Goal: Complete application form

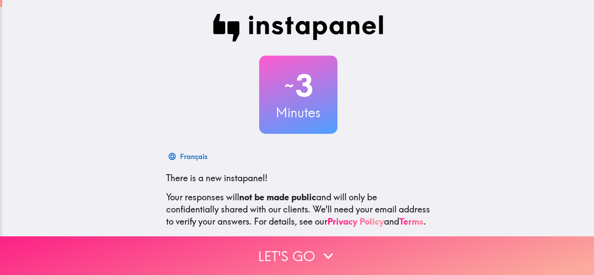
click at [342, 260] on button "Let's go" at bounding box center [297, 255] width 594 height 39
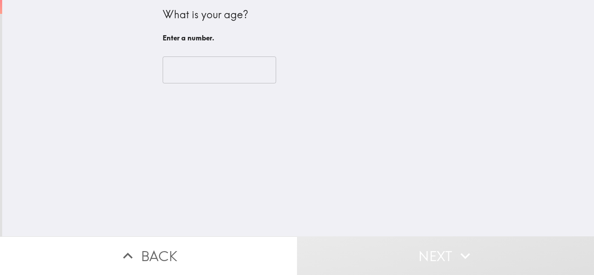
click at [234, 73] on input "number" at bounding box center [219, 70] width 113 height 27
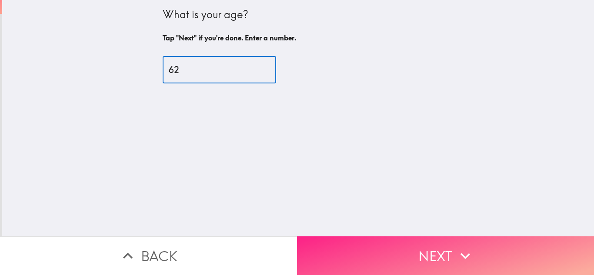
type input "62"
click at [390, 236] on button "Next" at bounding box center [445, 255] width 297 height 39
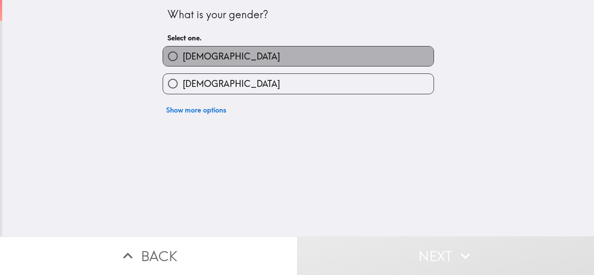
click at [239, 56] on label "[DEMOGRAPHIC_DATA]" at bounding box center [298, 57] width 270 height 20
click at [183, 56] on input "[DEMOGRAPHIC_DATA]" at bounding box center [173, 57] width 20 height 20
radio input "true"
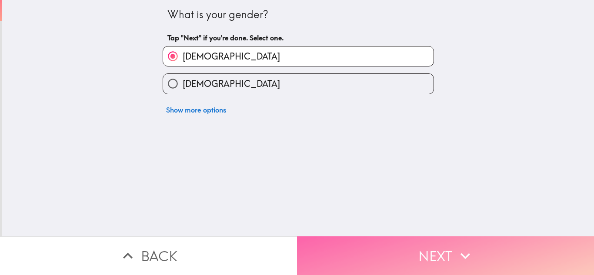
click at [348, 242] on button "Next" at bounding box center [445, 255] width 297 height 39
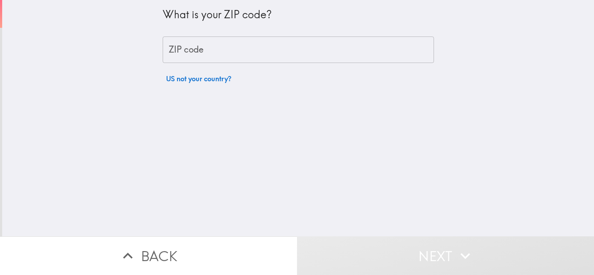
click at [249, 51] on input "ZIP code" at bounding box center [298, 50] width 271 height 27
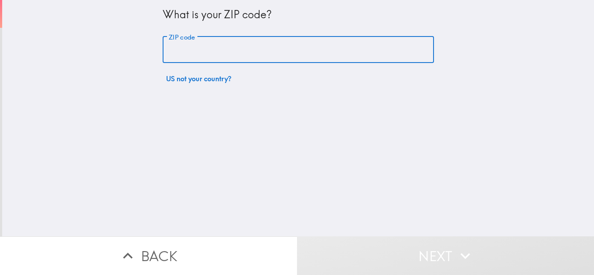
type input "07876"
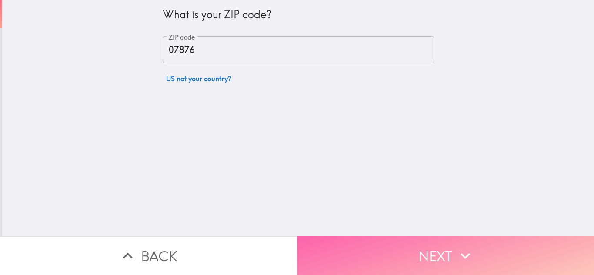
click at [379, 243] on button "Next" at bounding box center [445, 255] width 297 height 39
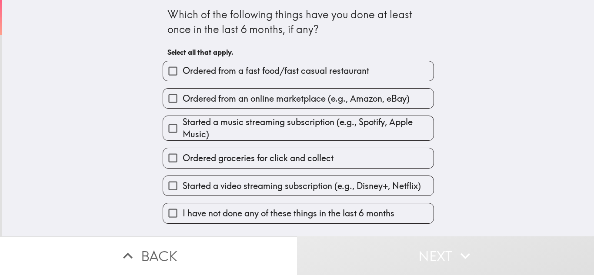
click at [252, 73] on span "Ordered from a fast food/fast casual restaurant" at bounding box center [276, 71] width 186 height 12
click at [183, 73] on input "Ordered from a fast food/fast casual restaurant" at bounding box center [173, 71] width 20 height 20
checkbox input "true"
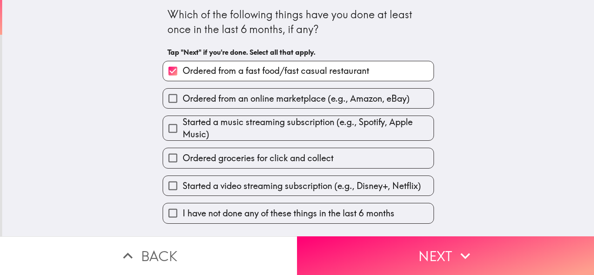
click at [252, 97] on span "Ordered from an online marketplace (e.g., Amazon, eBay)" at bounding box center [296, 99] width 227 height 12
click at [183, 97] on input "Ordered from an online marketplace (e.g., Amazon, eBay)" at bounding box center [173, 99] width 20 height 20
checkbox input "true"
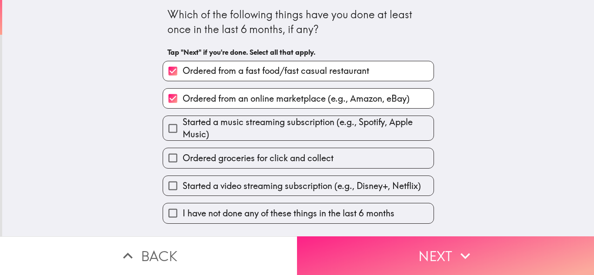
click at [432, 266] on button "Next" at bounding box center [445, 255] width 297 height 39
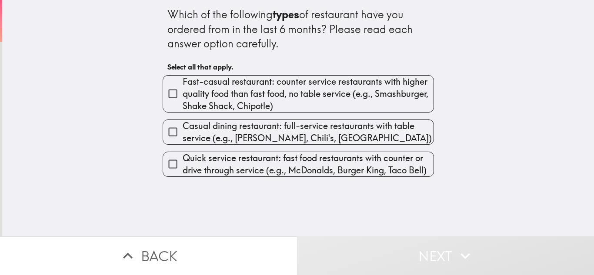
click at [338, 94] on span "Fast-casual restaurant: counter service restaurants with higher quality food th…" at bounding box center [308, 94] width 251 height 37
click at [183, 94] on input "Fast-casual restaurant: counter service restaurants with higher quality food th…" at bounding box center [173, 94] width 20 height 20
checkbox input "true"
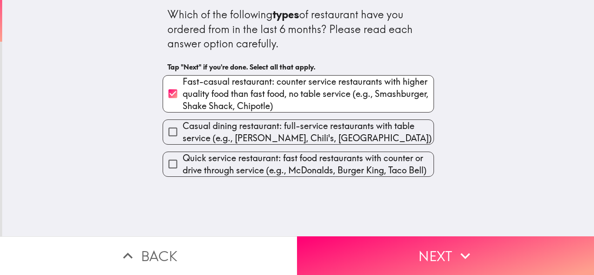
click at [330, 132] on span "Casual dining restaurant: full-service restaurants with table service (e.g., [P…" at bounding box center [308, 132] width 251 height 24
click at [183, 132] on input "Casual dining restaurant: full-service restaurants with table service (e.g., [P…" at bounding box center [173, 132] width 20 height 20
checkbox input "true"
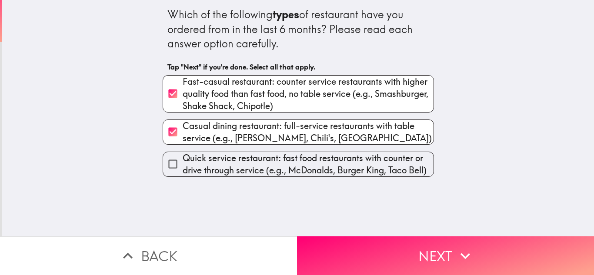
click at [326, 163] on span "Quick service restaurant: fast food restaurants with counter or drive through s…" at bounding box center [308, 164] width 251 height 24
click at [183, 163] on input "Quick service restaurant: fast food restaurants with counter or drive through s…" at bounding box center [173, 164] width 20 height 20
checkbox input "true"
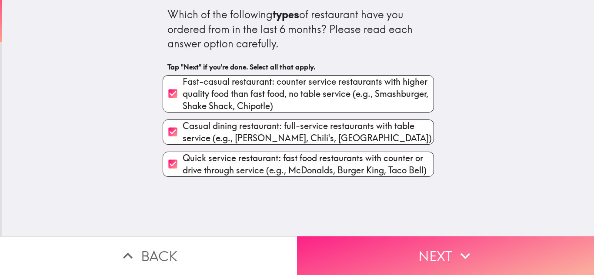
click at [349, 261] on button "Next" at bounding box center [445, 255] width 297 height 39
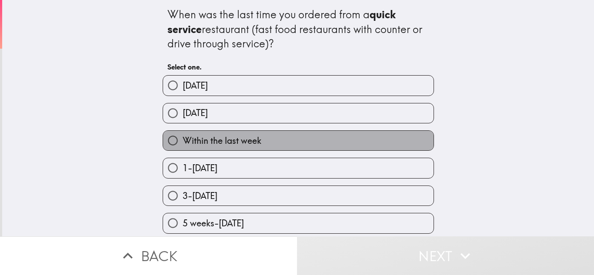
click at [258, 135] on span "Within the last week" at bounding box center [222, 141] width 79 height 12
click at [183, 135] on input "Within the last week" at bounding box center [173, 141] width 20 height 20
radio input "true"
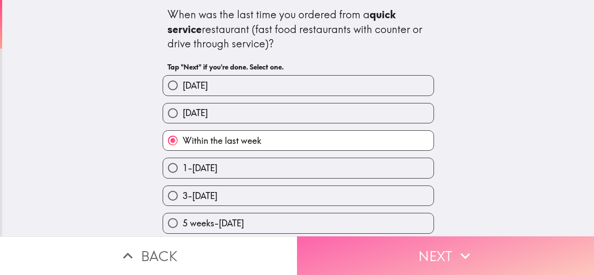
click at [340, 246] on button "Next" at bounding box center [445, 255] width 297 height 39
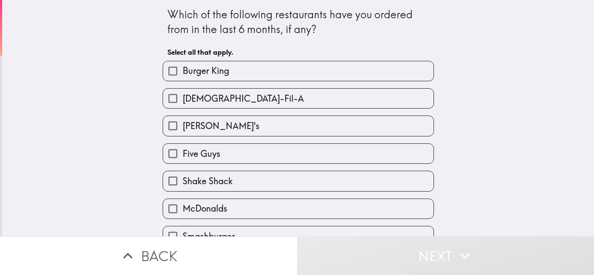
click at [239, 72] on label "Burger King" at bounding box center [298, 71] width 270 height 20
click at [183, 72] on input "Burger King" at bounding box center [173, 71] width 20 height 20
checkbox input "true"
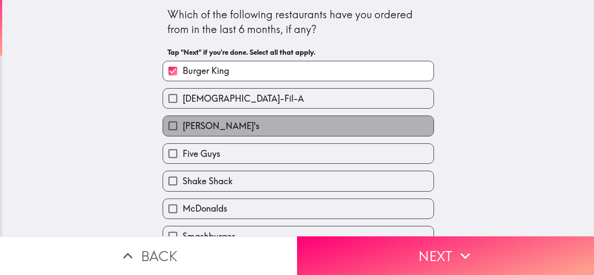
click at [243, 130] on label "[PERSON_NAME]'s" at bounding box center [298, 126] width 270 height 20
click at [183, 130] on input "[PERSON_NAME]'s" at bounding box center [173, 126] width 20 height 20
checkbox input "true"
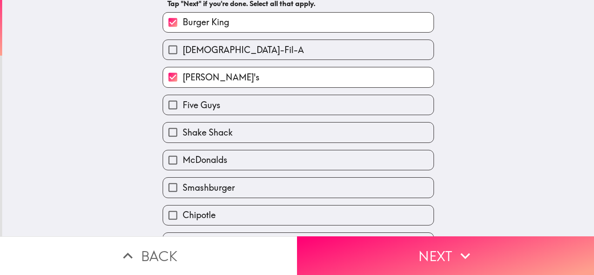
scroll to position [65, 0]
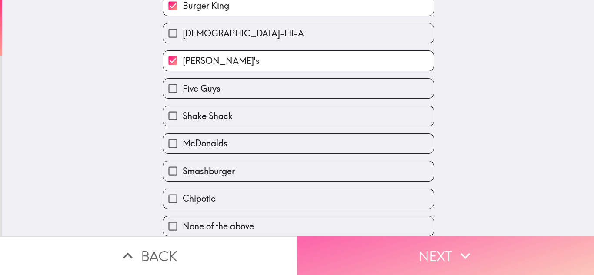
click at [478, 245] on button "Next" at bounding box center [445, 255] width 297 height 39
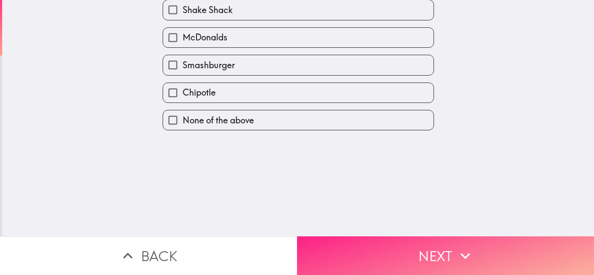
scroll to position [0, 0]
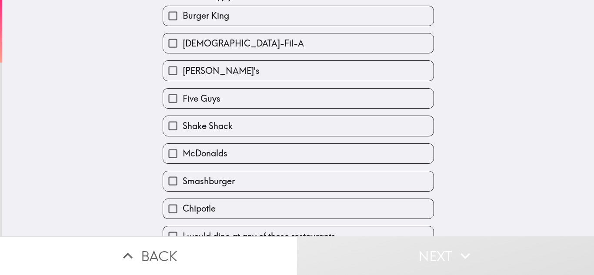
scroll to position [65, 0]
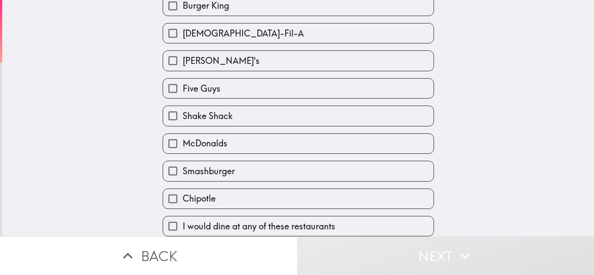
click at [369, 226] on label "I would dine at any of these restaurants" at bounding box center [298, 226] width 270 height 20
click at [183, 226] on input "I would dine at any of these restaurants" at bounding box center [173, 226] width 20 height 20
checkbox input "true"
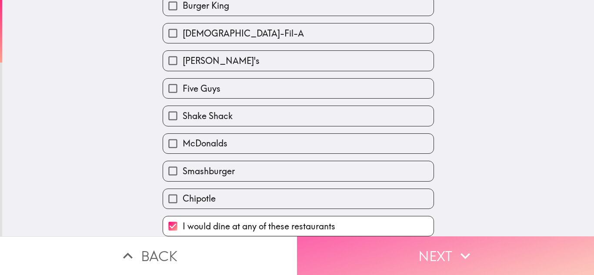
click at [396, 258] on button "Next" at bounding box center [445, 255] width 297 height 39
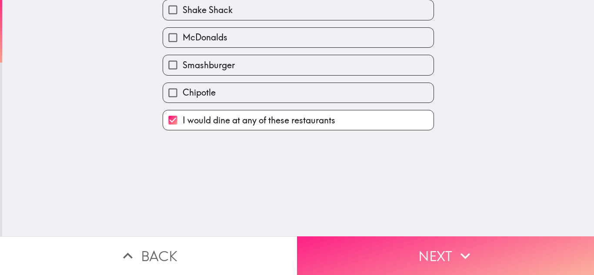
scroll to position [0, 0]
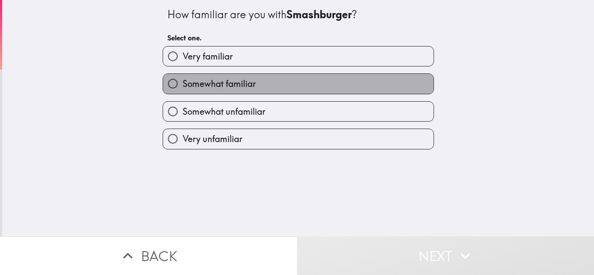
click at [293, 80] on label "Somewhat familiar" at bounding box center [298, 84] width 270 height 20
click at [183, 80] on input "Somewhat familiar" at bounding box center [173, 84] width 20 height 20
radio input "true"
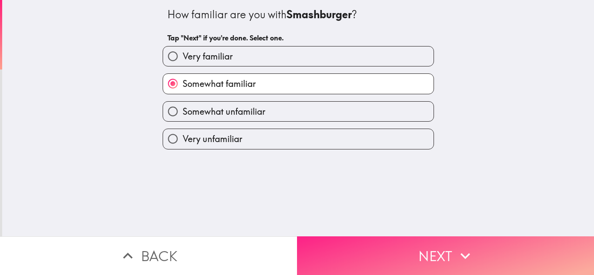
click at [387, 259] on button "Next" at bounding box center [445, 255] width 297 height 39
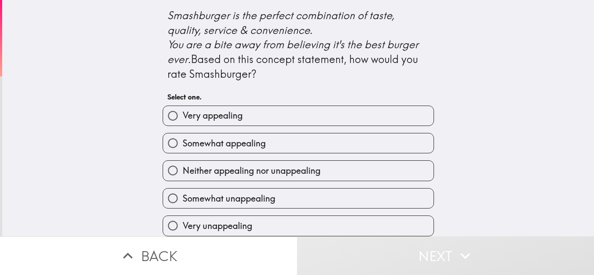
scroll to position [408, 0]
click at [384, 147] on label "Somewhat appealing" at bounding box center [298, 143] width 270 height 20
click at [183, 147] on input "Somewhat appealing" at bounding box center [173, 143] width 20 height 20
radio input "true"
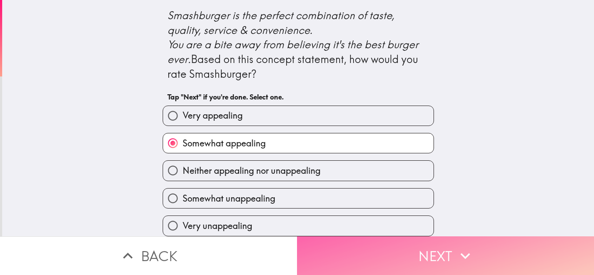
click at [408, 243] on button "Next" at bounding box center [445, 255] width 297 height 39
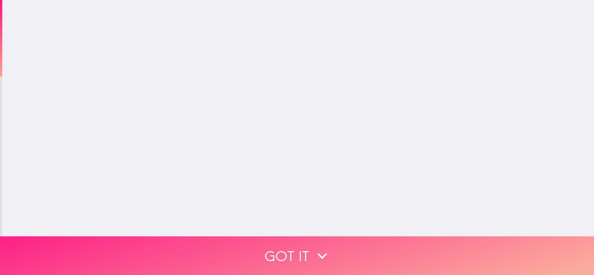
scroll to position [0, 0]
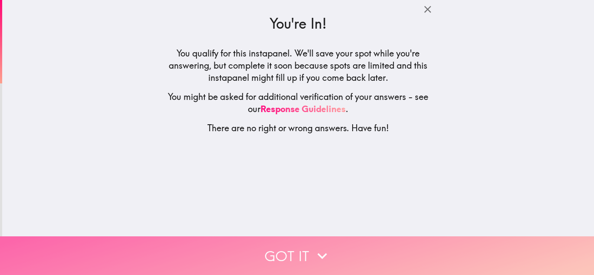
click at [355, 238] on button "Got it" at bounding box center [297, 255] width 594 height 39
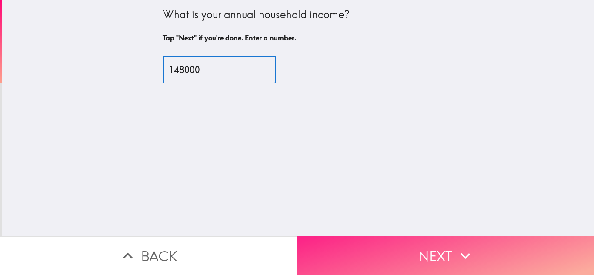
type input "148000"
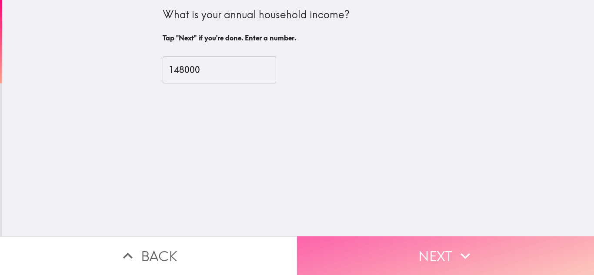
click at [332, 238] on button "Next" at bounding box center [445, 255] width 297 height 39
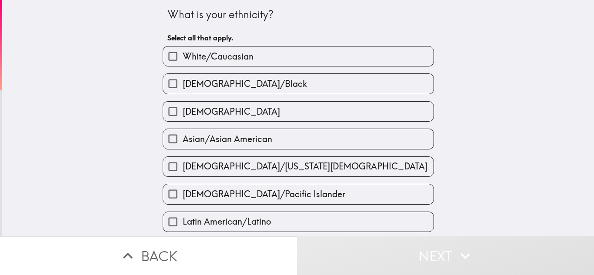
click at [207, 62] on span "White/Caucasian" at bounding box center [218, 56] width 71 height 12
click at [183, 62] on input "White/Caucasian" at bounding box center [173, 57] width 20 height 20
checkbox input "true"
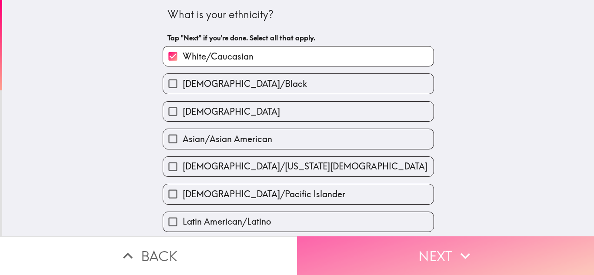
click at [328, 246] on button "Next" at bounding box center [445, 255] width 297 height 39
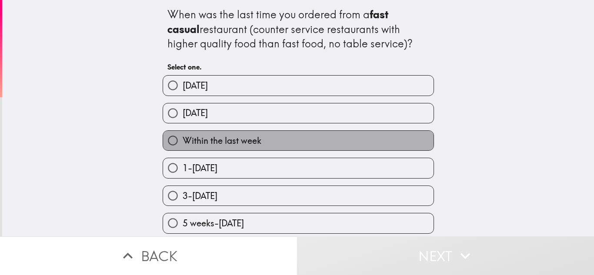
click at [245, 146] on span "Within the last week" at bounding box center [222, 141] width 79 height 12
click at [183, 146] on input "Within the last week" at bounding box center [173, 141] width 20 height 20
radio input "true"
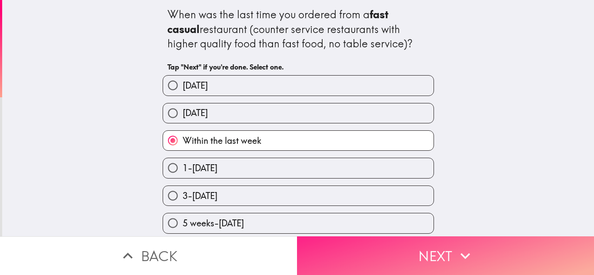
click at [310, 243] on button "Next" at bounding box center [445, 255] width 297 height 39
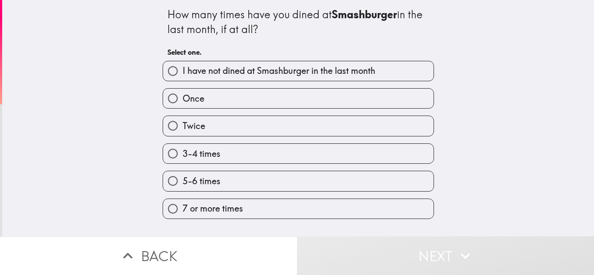
click at [216, 76] on span "I have not dined at Smashburger in the last month" at bounding box center [279, 71] width 193 height 12
click at [183, 76] on input "I have not dined at Smashburger in the last month" at bounding box center [173, 71] width 20 height 20
radio input "true"
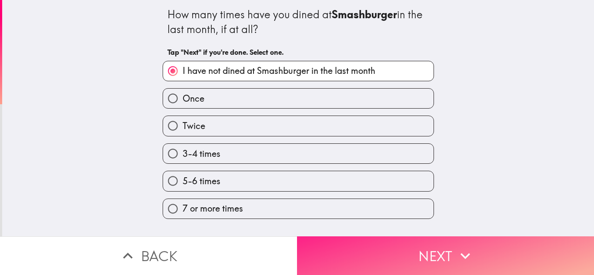
click at [344, 265] on button "Next" at bounding box center [445, 255] width 297 height 39
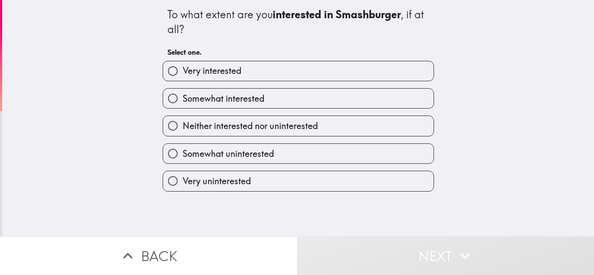
click at [252, 106] on label "Somewhat interested" at bounding box center [298, 99] width 270 height 20
click at [183, 106] on input "Somewhat interested" at bounding box center [173, 99] width 20 height 20
radio input "true"
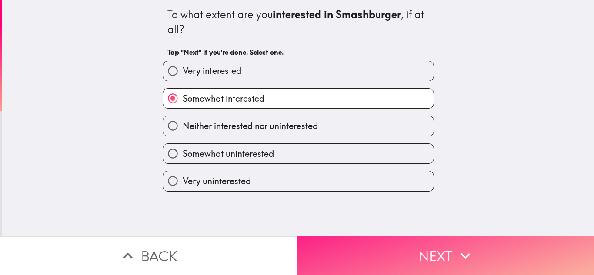
click at [335, 249] on button "Next" at bounding box center [445, 255] width 297 height 39
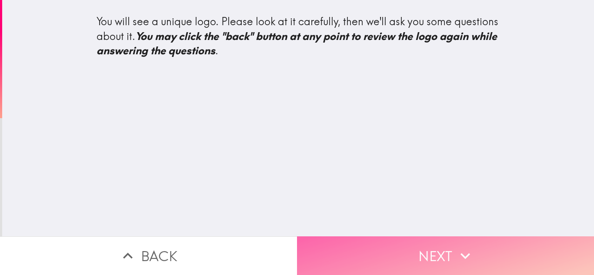
click at [449, 253] on button "Next" at bounding box center [445, 255] width 297 height 39
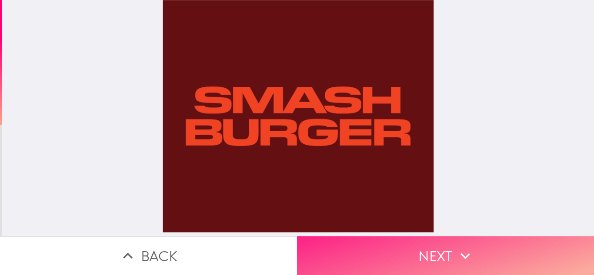
click at [501, 249] on button "Next" at bounding box center [445, 255] width 297 height 39
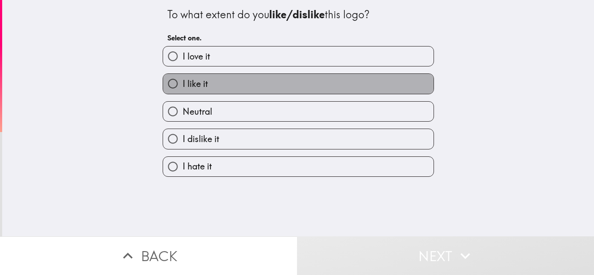
click at [329, 85] on label "I like it" at bounding box center [298, 84] width 270 height 20
click at [183, 85] on input "I like it" at bounding box center [173, 84] width 20 height 20
radio input "true"
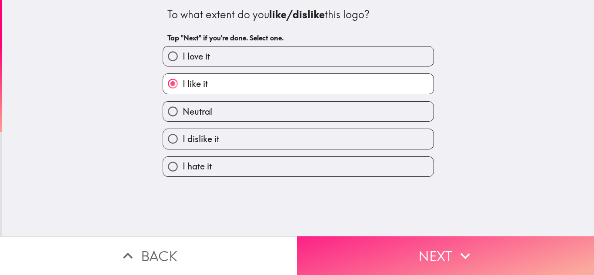
click at [391, 250] on button "Next" at bounding box center [445, 255] width 297 height 39
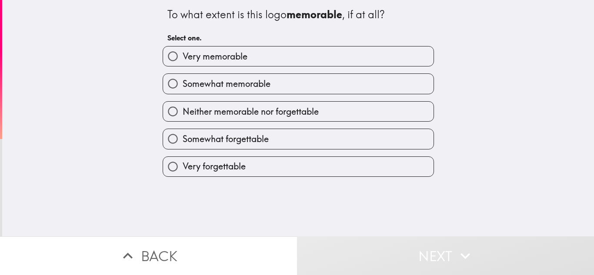
click at [277, 90] on label "Somewhat memorable" at bounding box center [298, 84] width 270 height 20
click at [183, 90] on input "Somewhat memorable" at bounding box center [173, 84] width 20 height 20
radio input "true"
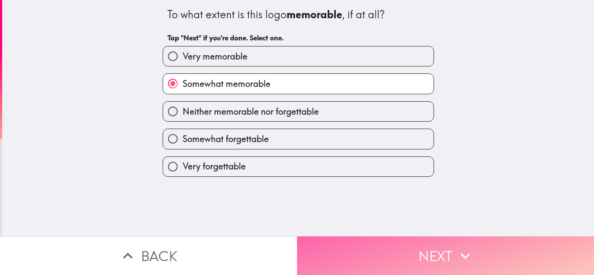
click at [382, 247] on button "Next" at bounding box center [445, 255] width 297 height 39
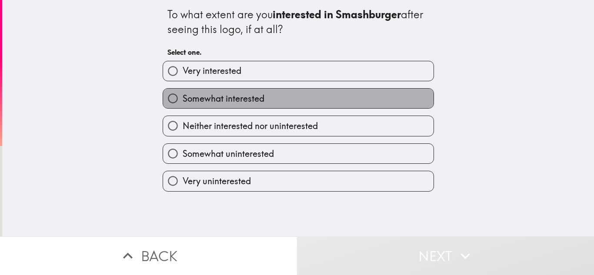
click at [288, 106] on label "Somewhat interested" at bounding box center [298, 99] width 270 height 20
click at [183, 106] on input "Somewhat interested" at bounding box center [173, 99] width 20 height 20
radio input "true"
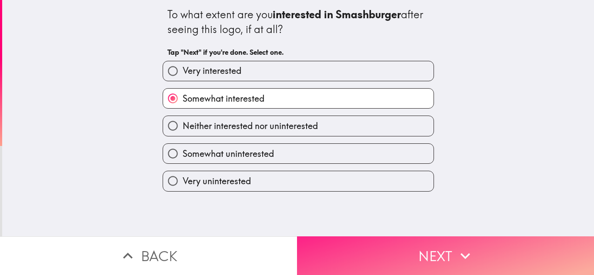
click at [356, 259] on button "Next" at bounding box center [445, 255] width 297 height 39
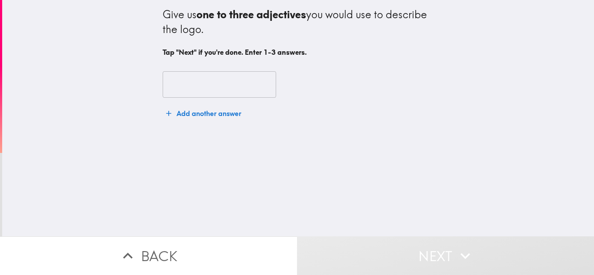
click at [226, 96] on input "text" at bounding box center [219, 84] width 113 height 27
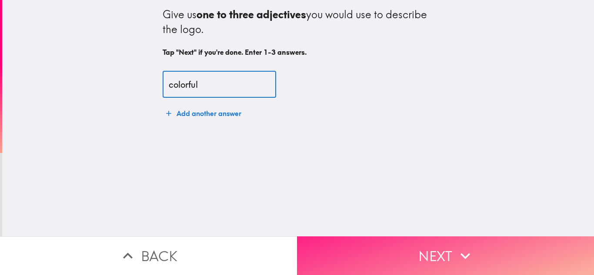
type input "colorful"
click at [329, 247] on button "Next" at bounding box center [445, 255] width 297 height 39
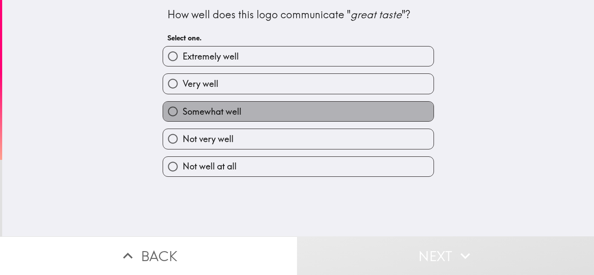
click at [235, 106] on span "Somewhat well" at bounding box center [212, 112] width 59 height 12
click at [183, 106] on input "Somewhat well" at bounding box center [173, 112] width 20 height 20
radio input "true"
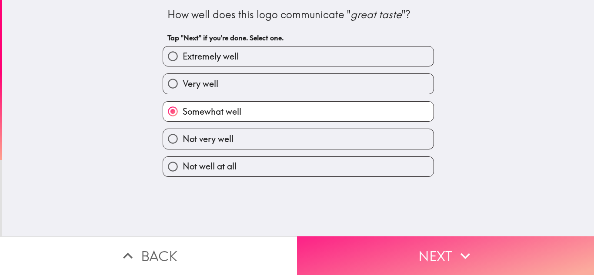
click at [325, 245] on button "Next" at bounding box center [445, 255] width 297 height 39
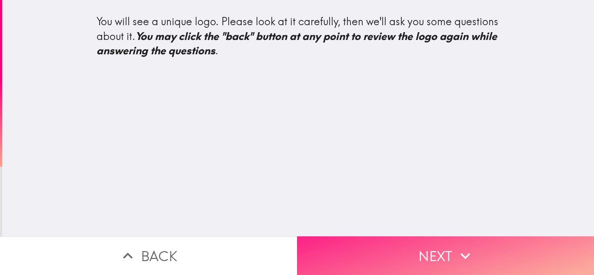
click at [494, 252] on button "Next" at bounding box center [445, 255] width 297 height 39
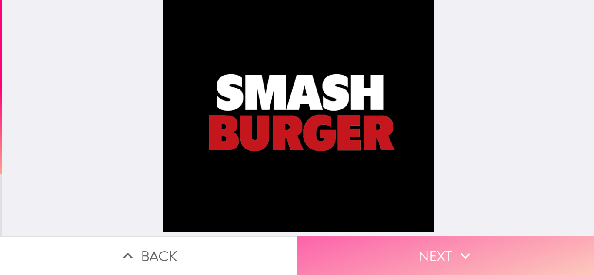
click at [397, 253] on button "Next" at bounding box center [445, 255] width 297 height 39
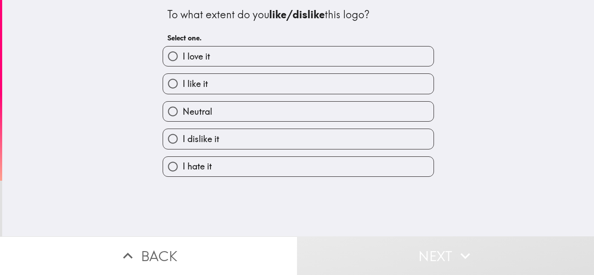
click at [294, 83] on label "I like it" at bounding box center [298, 84] width 270 height 20
click at [183, 83] on input "I like it" at bounding box center [173, 84] width 20 height 20
radio input "true"
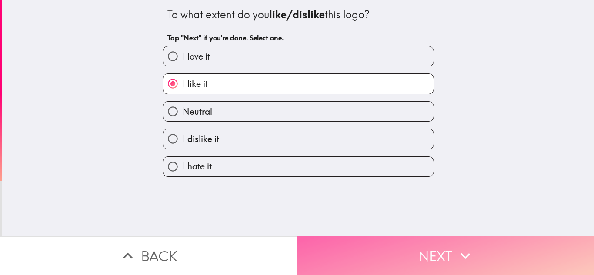
click at [372, 259] on button "Next" at bounding box center [445, 255] width 297 height 39
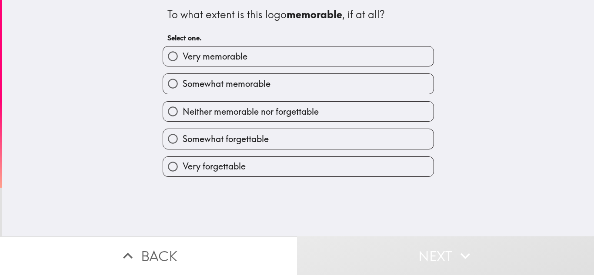
click at [299, 83] on label "Somewhat memorable" at bounding box center [298, 84] width 270 height 20
click at [183, 83] on input "Somewhat memorable" at bounding box center [173, 84] width 20 height 20
radio input "true"
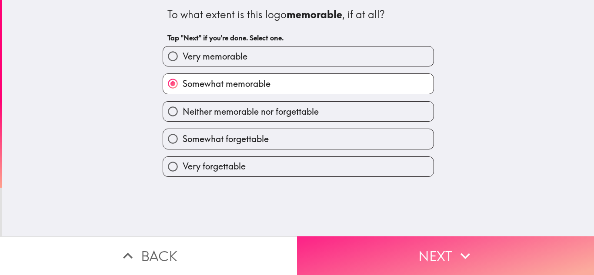
click at [367, 246] on button "Next" at bounding box center [445, 255] width 297 height 39
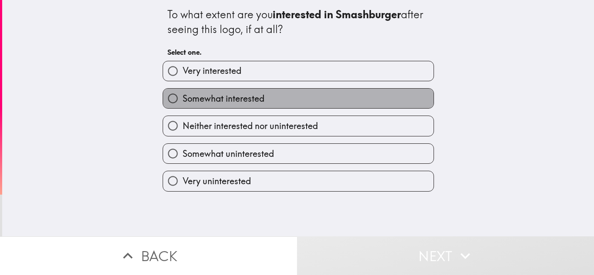
click at [301, 97] on label "Somewhat interested" at bounding box center [298, 99] width 270 height 20
click at [183, 97] on input "Somewhat interested" at bounding box center [173, 99] width 20 height 20
radio input "true"
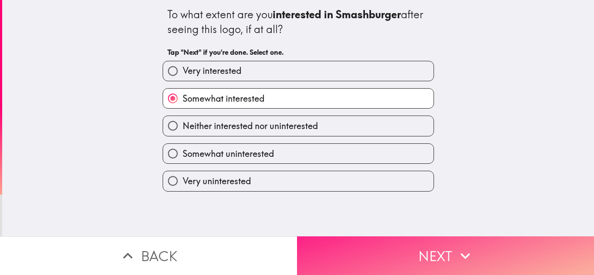
click at [368, 247] on button "Next" at bounding box center [445, 255] width 297 height 39
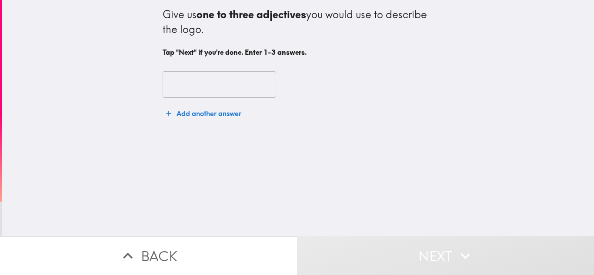
click at [255, 93] on input "text" at bounding box center [219, 84] width 113 height 27
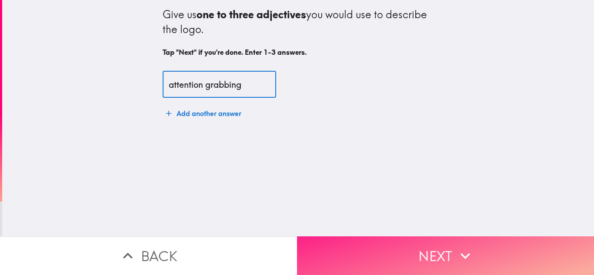
type input "attention grabbing"
click at [325, 238] on button "Next" at bounding box center [445, 255] width 297 height 39
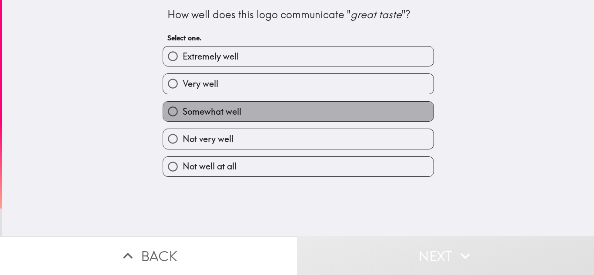
click at [224, 108] on span "Somewhat well" at bounding box center [212, 112] width 59 height 12
click at [183, 108] on input "Somewhat well" at bounding box center [173, 112] width 20 height 20
radio input "true"
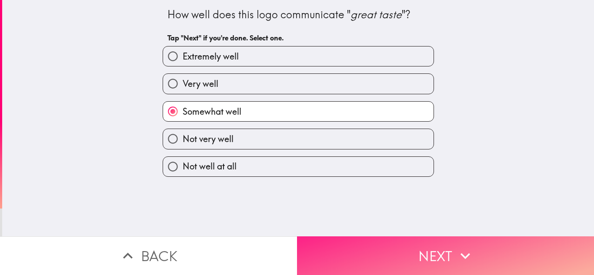
click at [375, 252] on button "Next" at bounding box center [445, 255] width 297 height 39
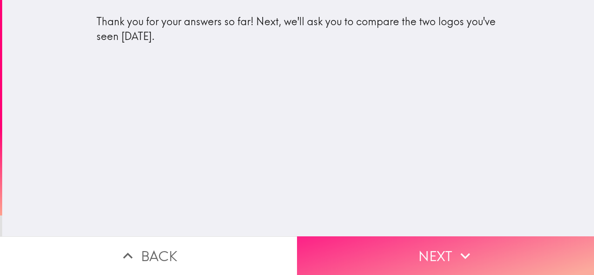
click at [360, 250] on button "Next" at bounding box center [445, 255] width 297 height 39
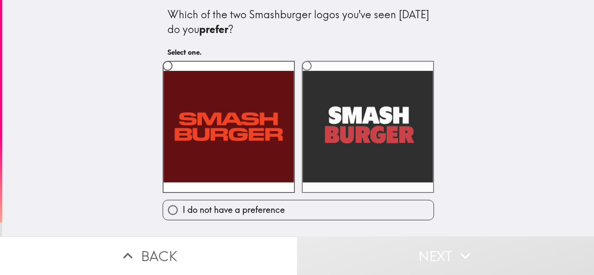
click at [330, 159] on label at bounding box center [368, 127] width 132 height 132
click at [316, 76] on input "radio" at bounding box center [307, 66] width 20 height 20
radio input "true"
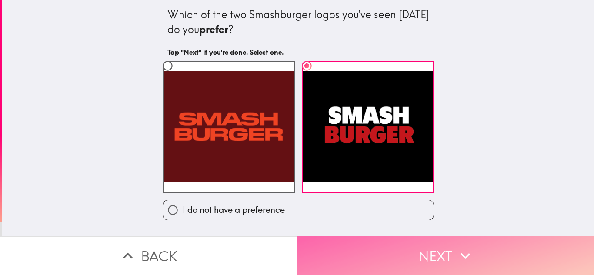
click at [338, 247] on button "Next" at bounding box center [445, 255] width 297 height 39
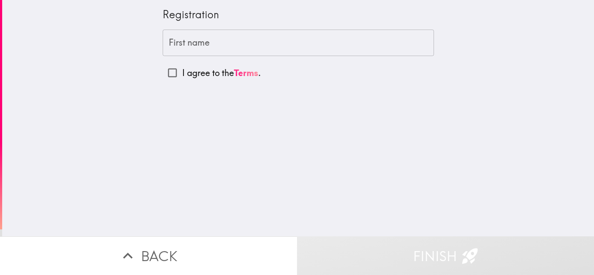
click at [224, 53] on input "First name" at bounding box center [298, 43] width 271 height 27
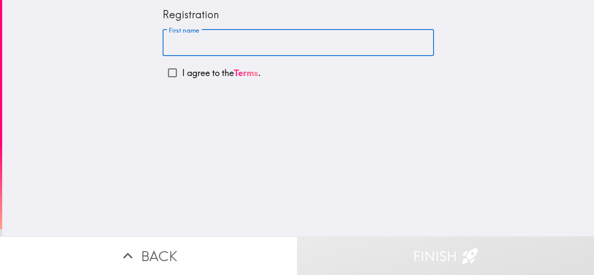
type input "[PERSON_NAME]"
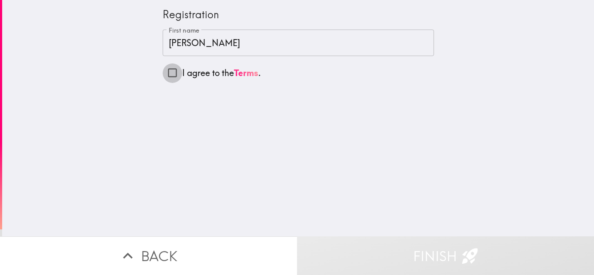
click at [175, 74] on input "I agree to the Terms ." at bounding box center [173, 73] width 20 height 20
checkbox input "true"
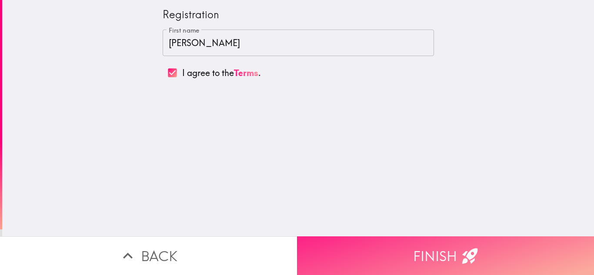
click at [361, 245] on button "Finish" at bounding box center [445, 255] width 297 height 39
